Goal: Task Accomplishment & Management: Use online tool/utility

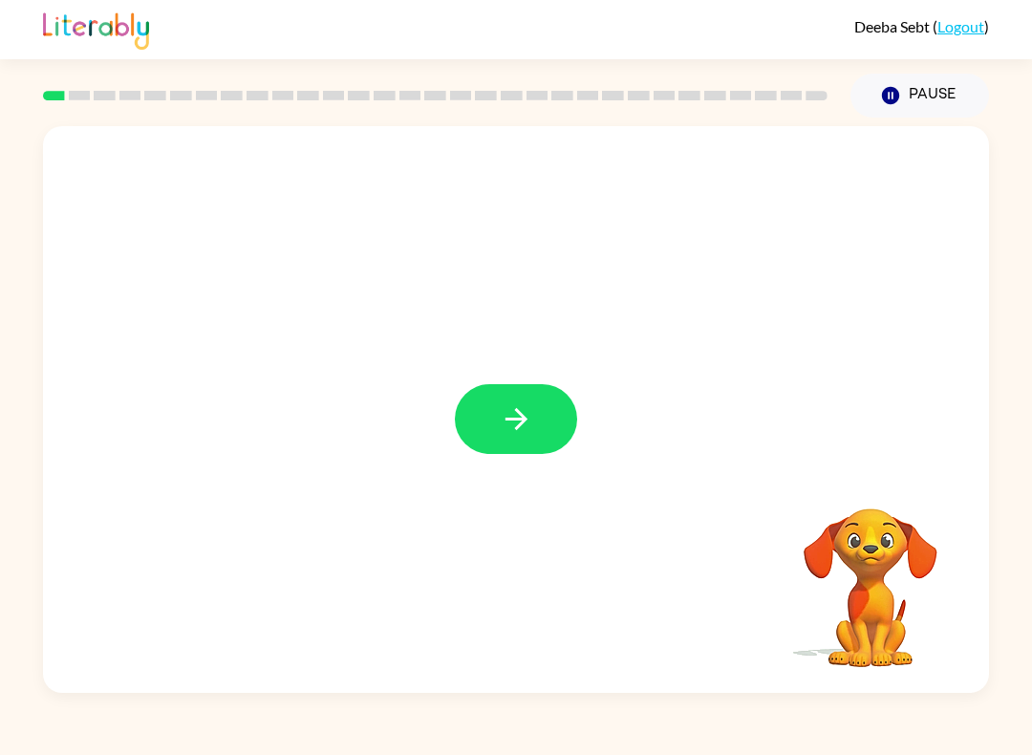
click at [515, 419] on icon "button" at bounding box center [515, 419] width 22 height 22
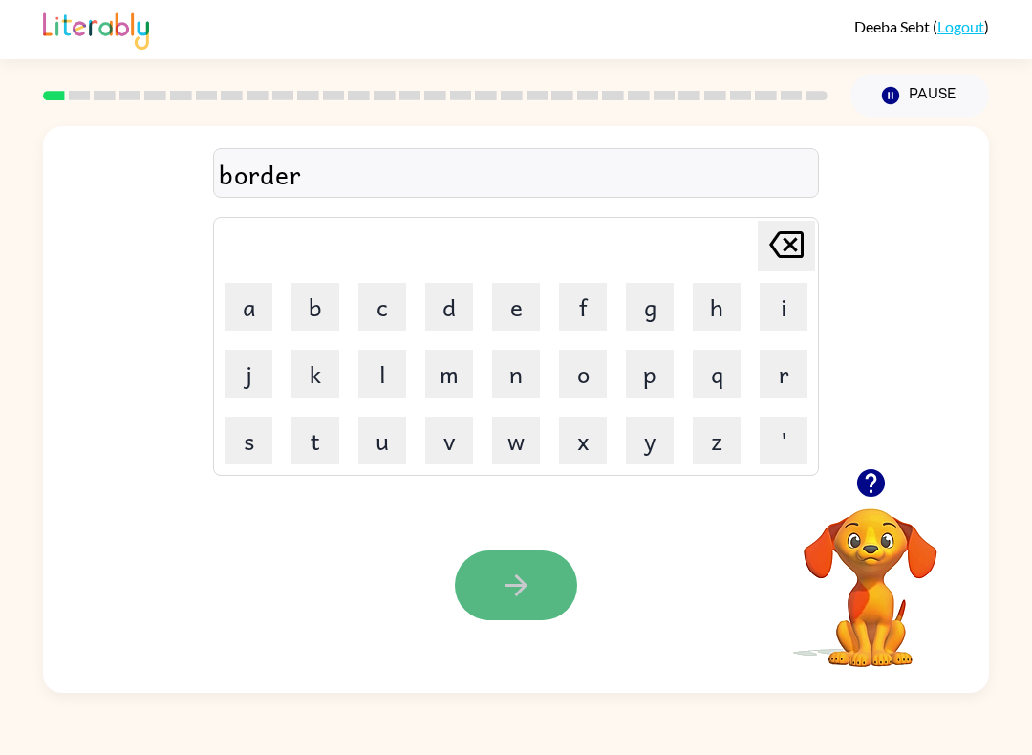
click at [526, 602] on icon "button" at bounding box center [516, 584] width 33 height 33
click at [520, 601] on icon "button" at bounding box center [516, 584] width 33 height 33
click at [518, 612] on button "button" at bounding box center [516, 585] width 122 height 70
click at [535, 581] on button "button" at bounding box center [516, 585] width 122 height 70
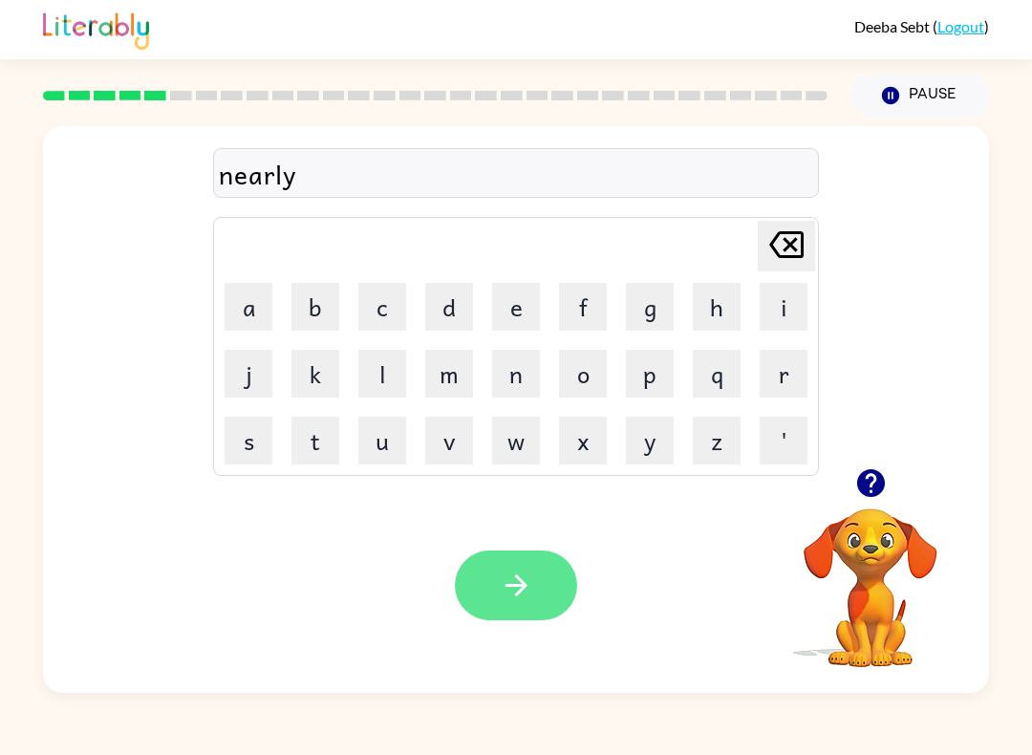
click at [508, 585] on icon "button" at bounding box center [516, 584] width 33 height 33
click at [518, 611] on button "button" at bounding box center [516, 585] width 122 height 70
drag, startPoint x: 516, startPoint y: 563, endPoint x: 518, endPoint y: 572, distance: 9.7
click at [516, 573] on button "button" at bounding box center [516, 585] width 122 height 70
click at [527, 604] on button "button" at bounding box center [516, 585] width 122 height 70
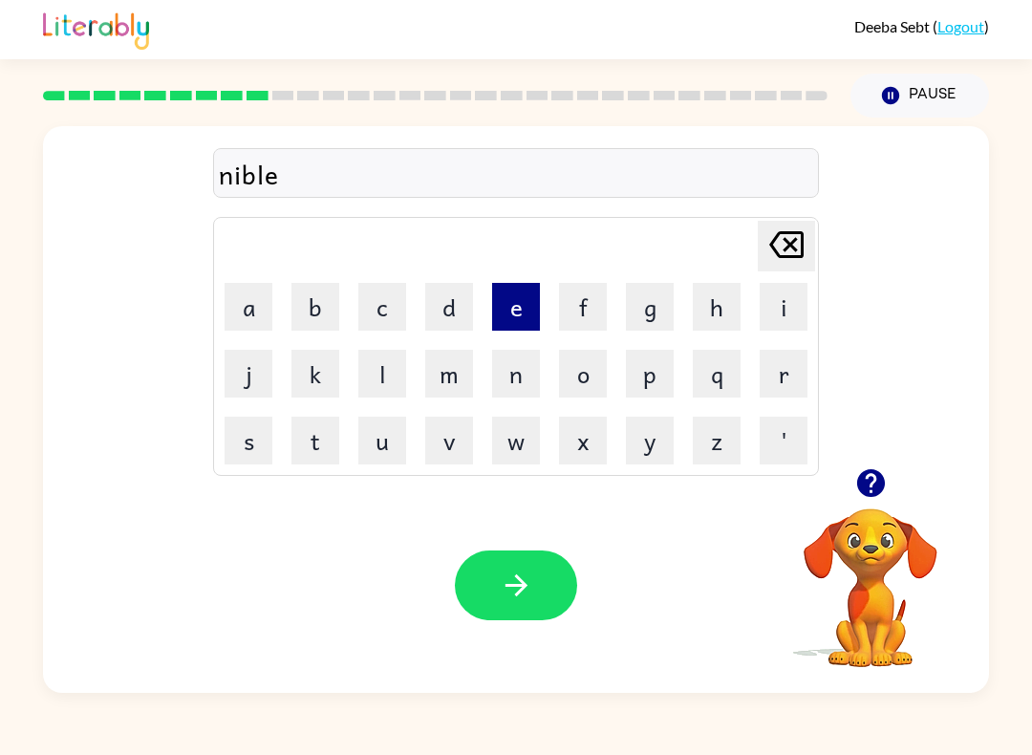
click at [504, 304] on button "e" at bounding box center [516, 307] width 48 height 48
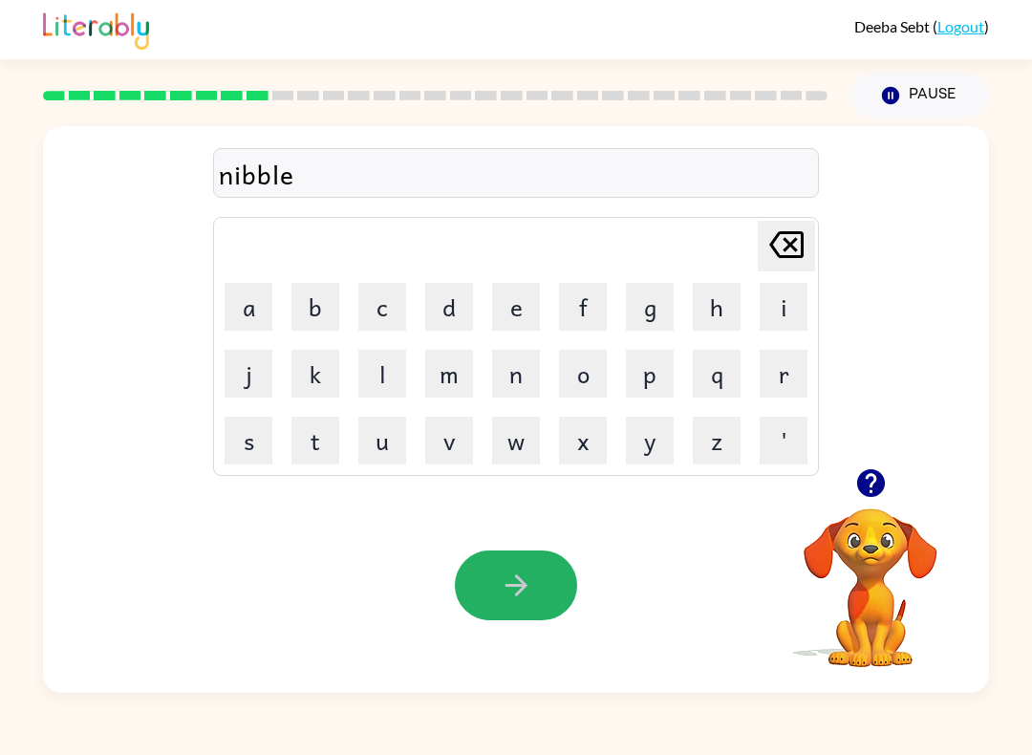
click at [559, 587] on button "button" at bounding box center [516, 585] width 122 height 70
click at [507, 585] on icon "button" at bounding box center [516, 584] width 33 height 33
click at [513, 596] on icon "button" at bounding box center [516, 584] width 33 height 33
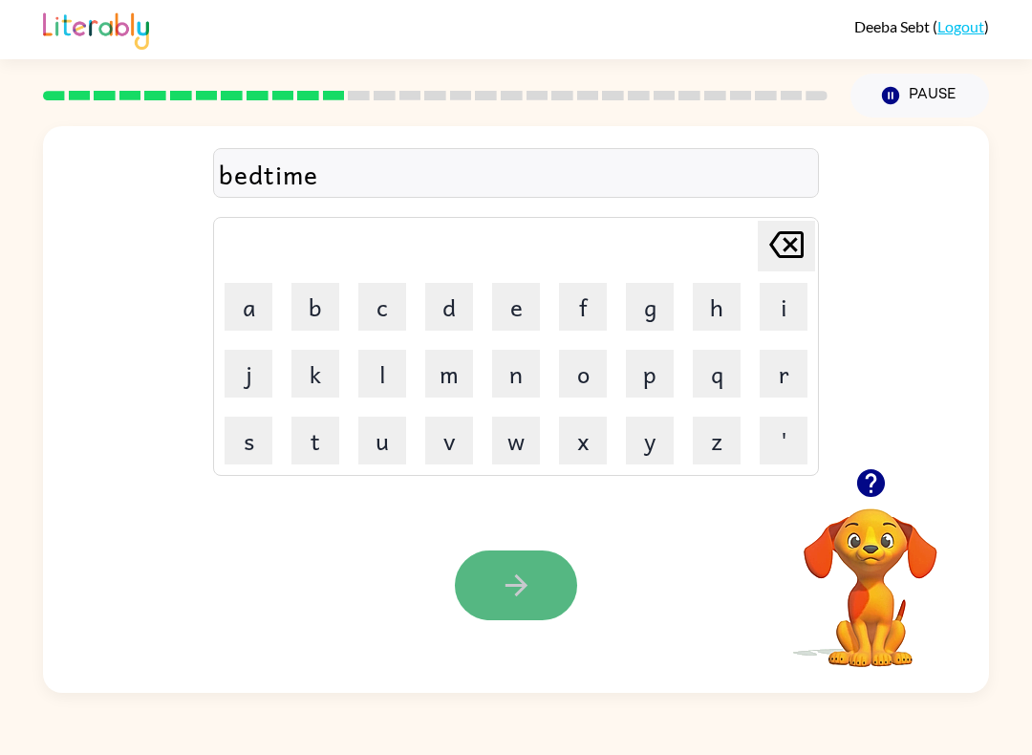
click at [488, 562] on button "button" at bounding box center [516, 585] width 122 height 70
click at [557, 590] on button "button" at bounding box center [516, 585] width 122 height 70
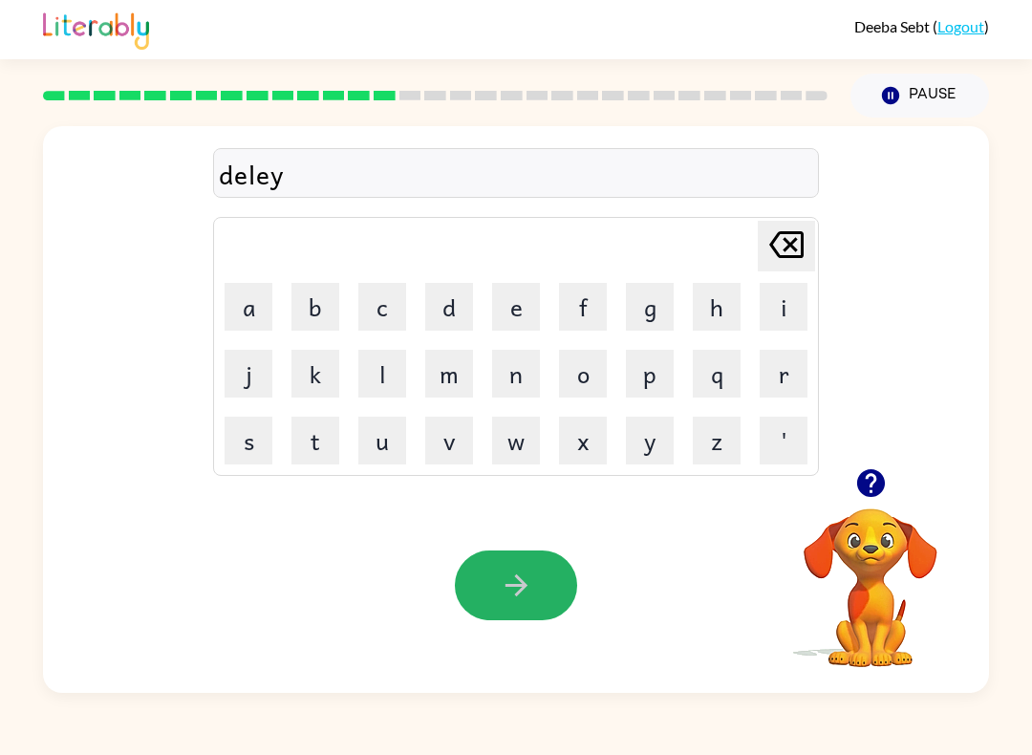
click at [558, 563] on button "button" at bounding box center [516, 585] width 122 height 70
click at [497, 582] on button "button" at bounding box center [516, 585] width 122 height 70
click at [538, 579] on button "button" at bounding box center [516, 585] width 122 height 70
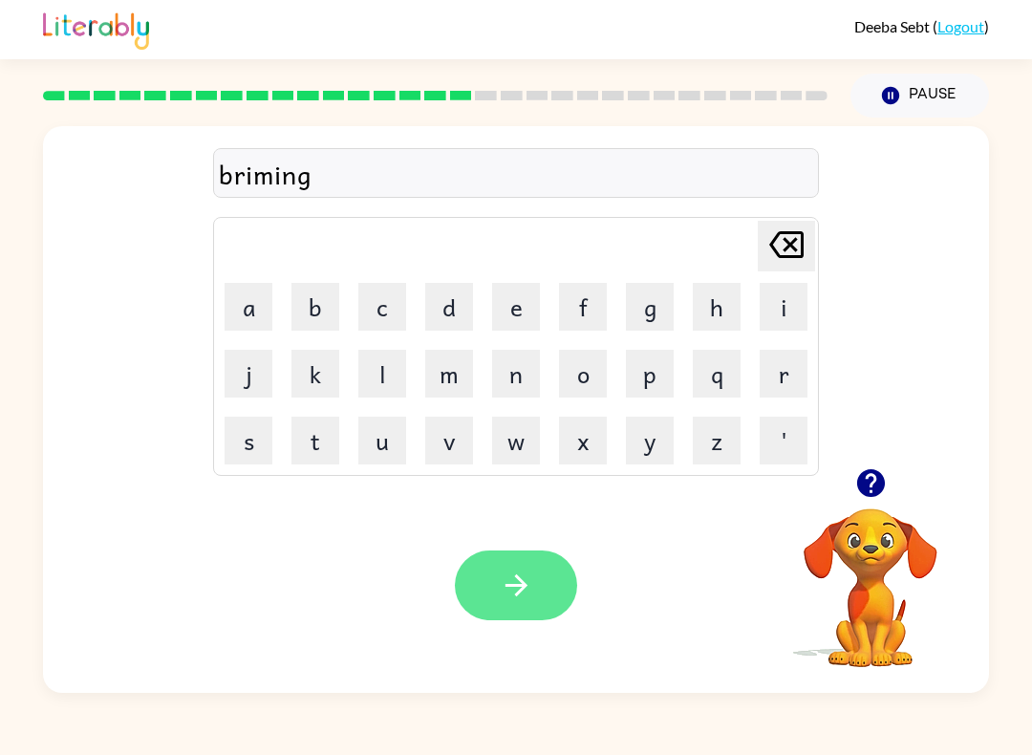
click at [574, 581] on button "button" at bounding box center [516, 585] width 122 height 70
click at [535, 591] on button "button" at bounding box center [516, 585] width 122 height 70
click at [535, 597] on button "button" at bounding box center [516, 585] width 122 height 70
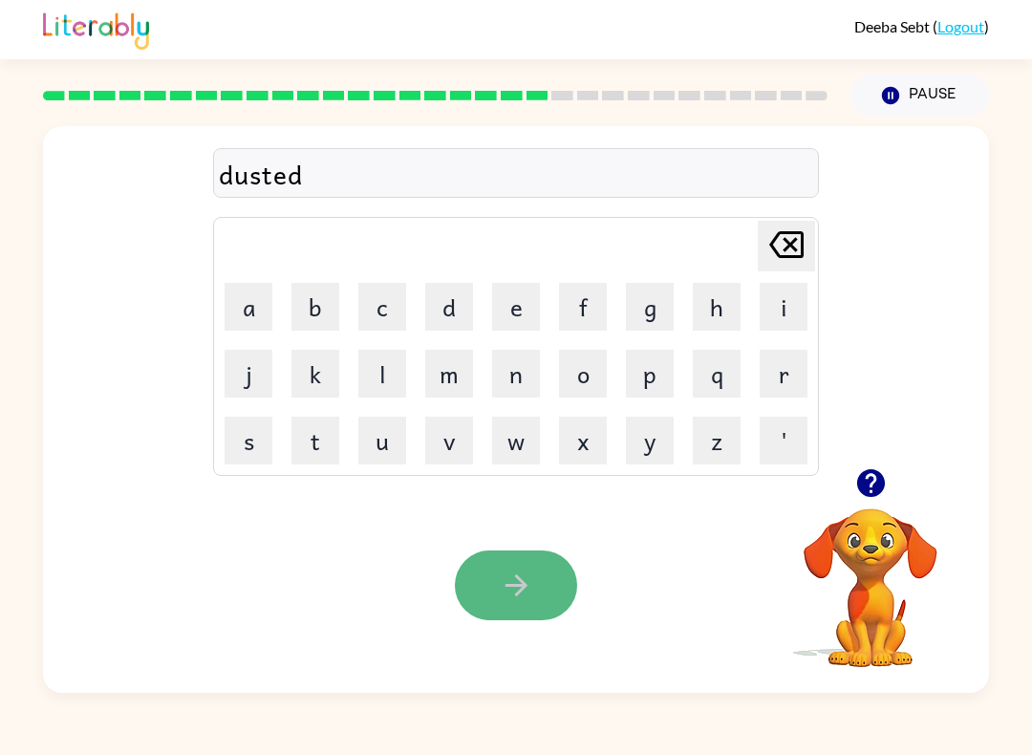
click at [525, 587] on icon "button" at bounding box center [515, 585] width 22 height 22
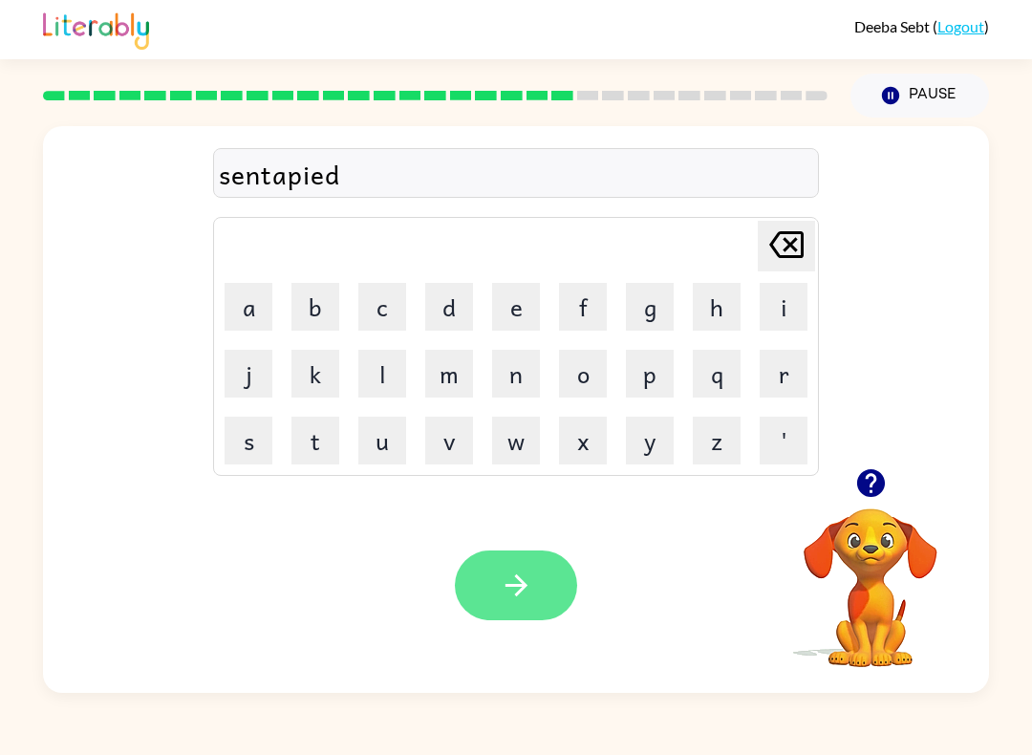
click at [527, 576] on icon "button" at bounding box center [516, 584] width 33 height 33
drag, startPoint x: 521, startPoint y: 579, endPoint x: 549, endPoint y: 626, distance: 54.9
click at [523, 582] on icon "button" at bounding box center [516, 584] width 33 height 33
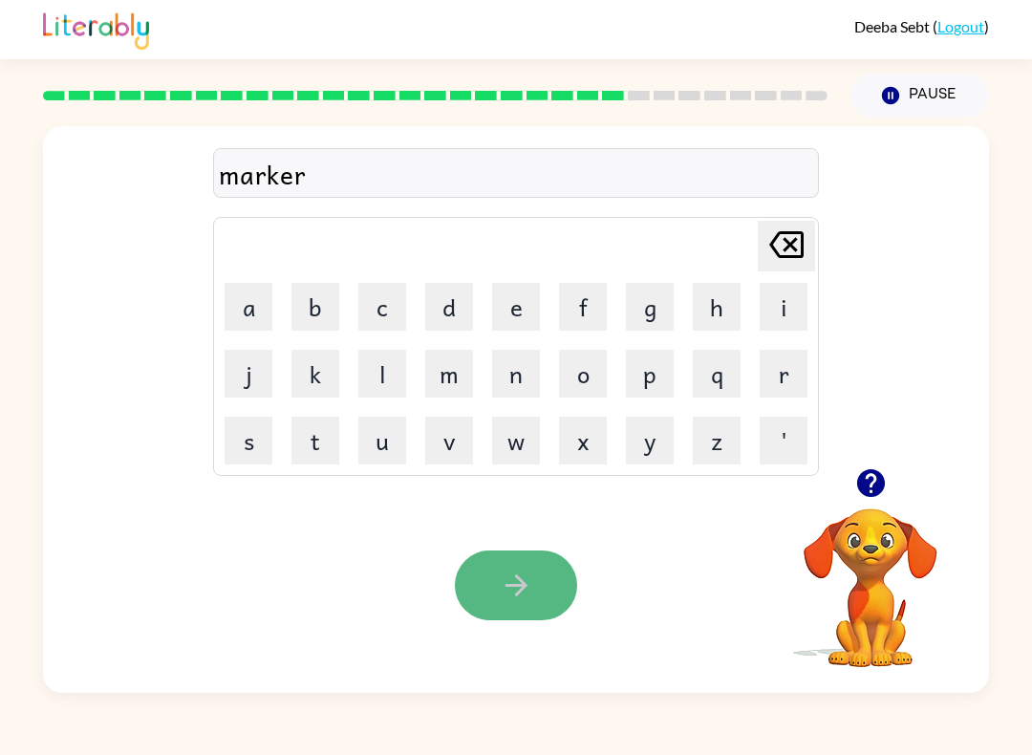
click at [539, 616] on button "button" at bounding box center [516, 585] width 122 height 70
click at [508, 602] on icon "button" at bounding box center [516, 584] width 33 height 33
drag, startPoint x: 498, startPoint y: 593, endPoint x: 484, endPoint y: 617, distance: 27.4
click at [498, 594] on button "button" at bounding box center [516, 585] width 122 height 70
click at [480, 615] on button "button" at bounding box center [516, 585] width 122 height 70
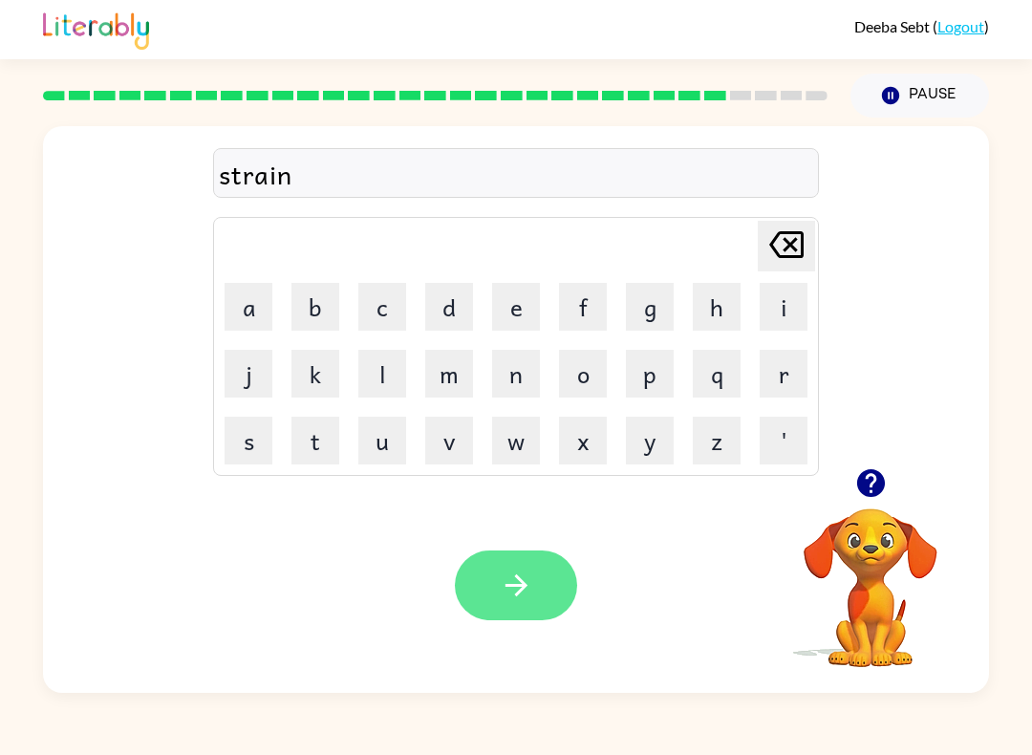
click at [496, 570] on button "button" at bounding box center [516, 585] width 122 height 70
click at [494, 560] on button "button" at bounding box center [516, 585] width 122 height 70
click at [491, 552] on button "button" at bounding box center [516, 585] width 122 height 70
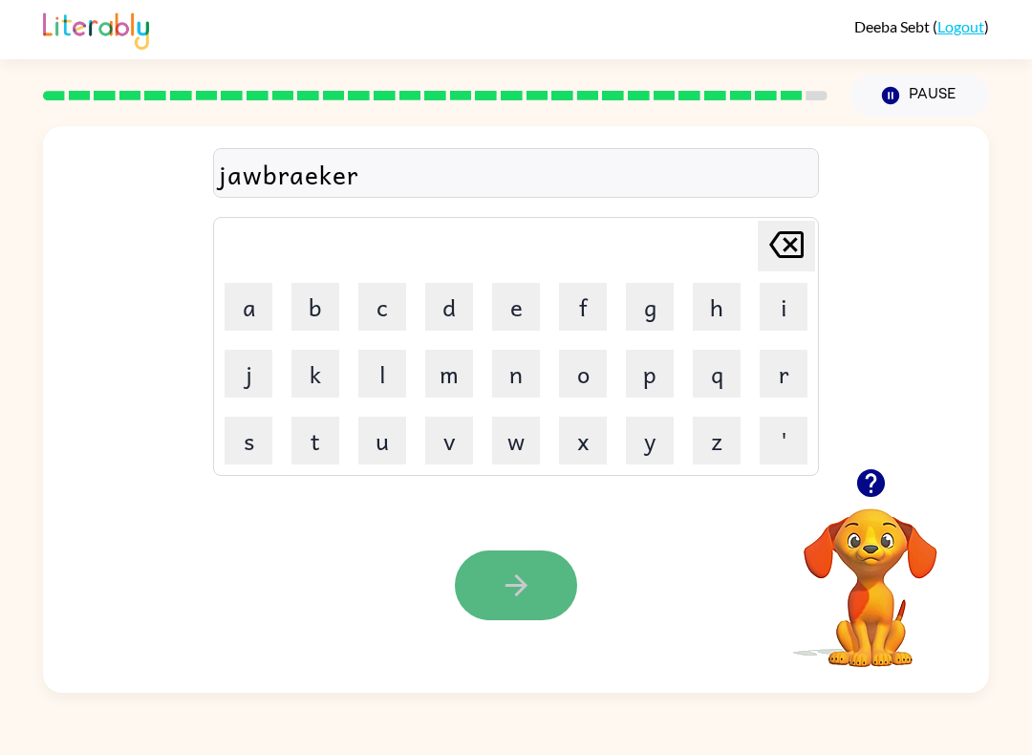
click at [486, 580] on button "button" at bounding box center [516, 585] width 122 height 70
